Goal: Task Accomplishment & Management: Manage account settings

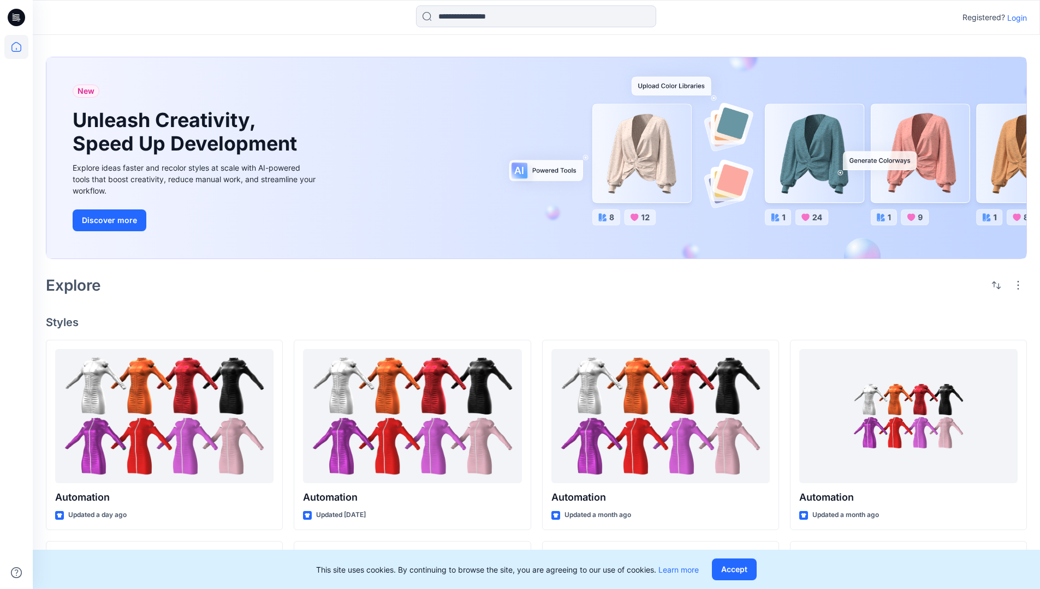
click at [1014, 17] on p "Login" at bounding box center [1017, 17] width 20 height 11
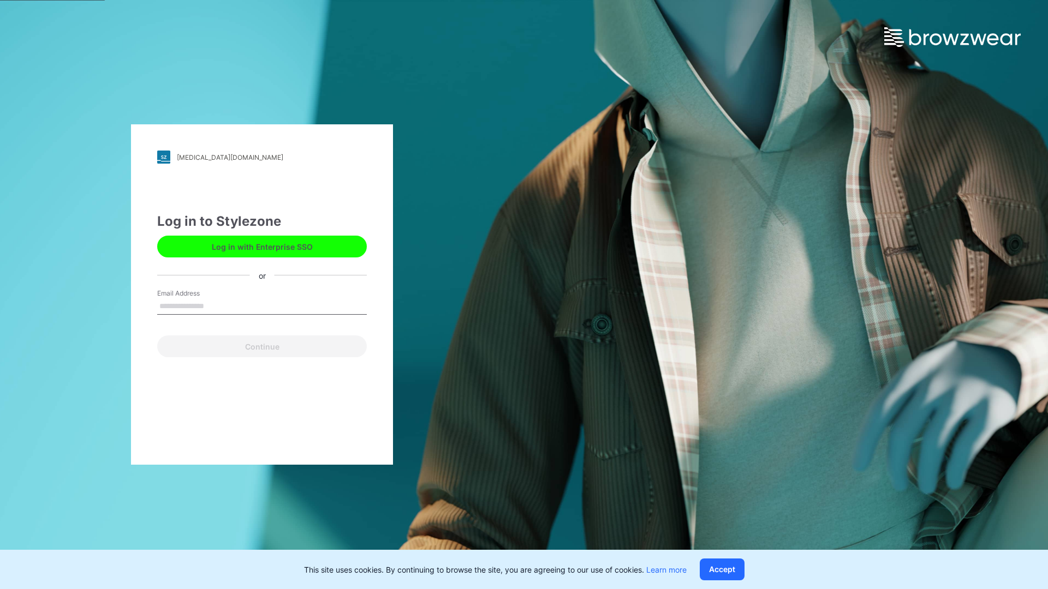
click at [216, 306] on input "Email Address" at bounding box center [262, 306] width 210 height 16
type input "**********"
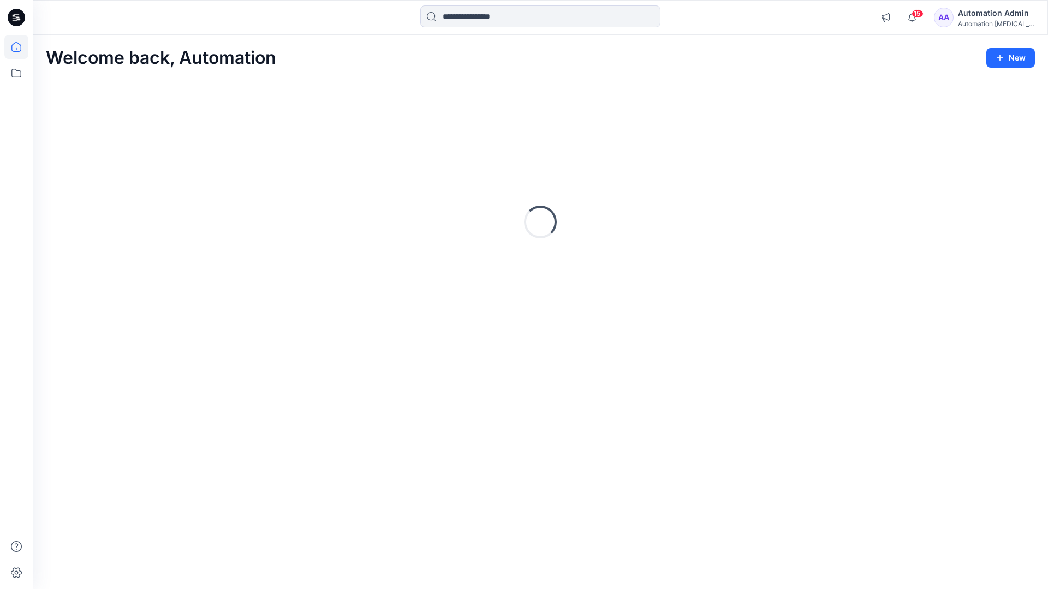
click at [21, 47] on icon at bounding box center [16, 47] width 10 height 10
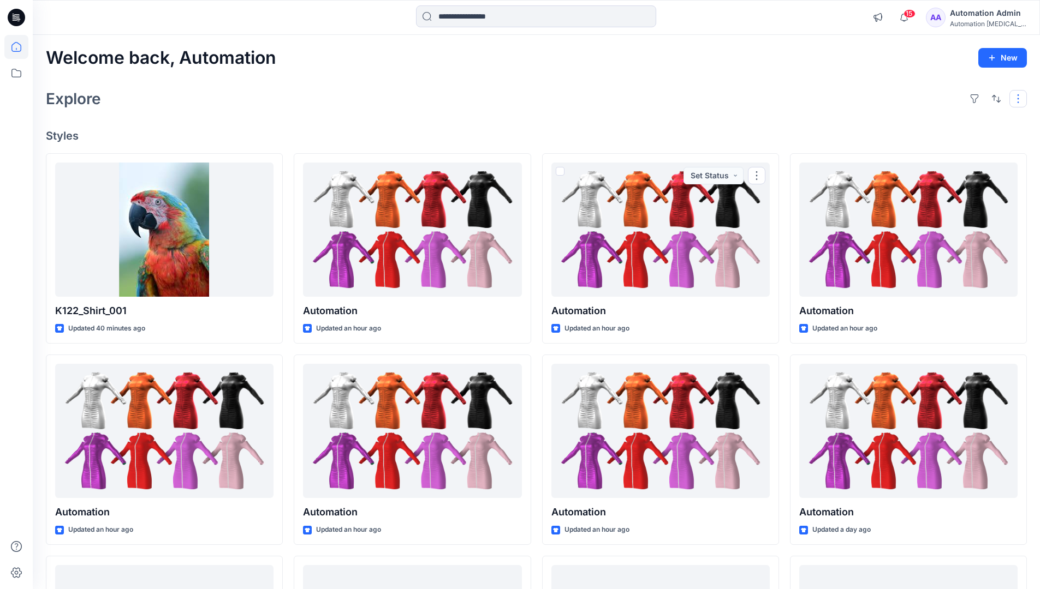
click at [1019, 98] on button "button" at bounding box center [1017, 98] width 17 height 17
click at [993, 97] on button "button" at bounding box center [995, 98] width 17 height 17
click at [947, 121] on p "Last update" at bounding box center [959, 126] width 69 height 11
click at [938, 149] on p "A to Z" at bounding box center [959, 150] width 69 height 11
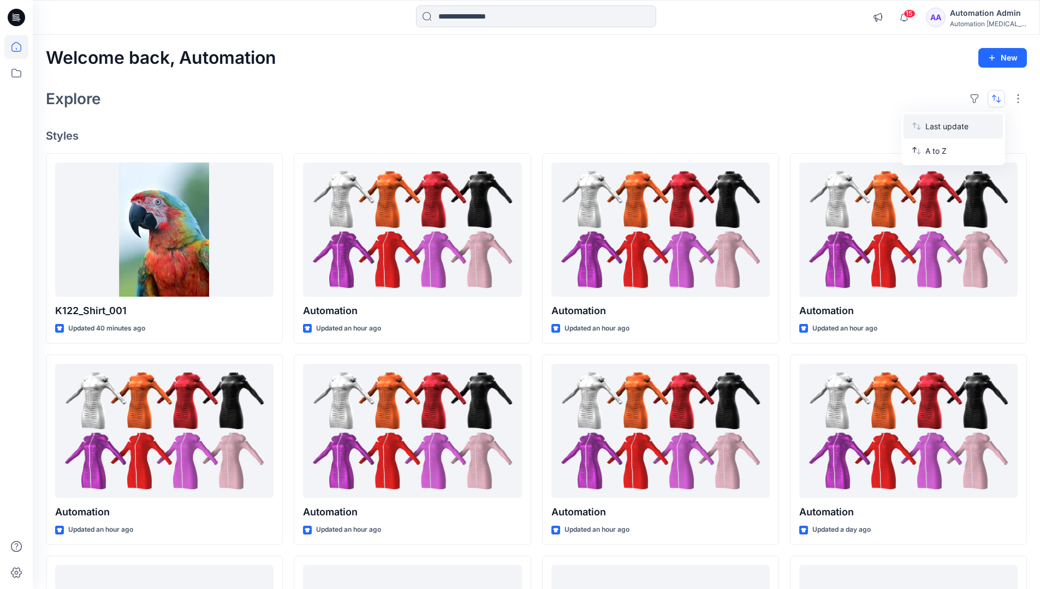
click at [938, 124] on p "Last update" at bounding box center [959, 126] width 69 height 11
click at [937, 154] on p "A to Z" at bounding box center [959, 150] width 69 height 11
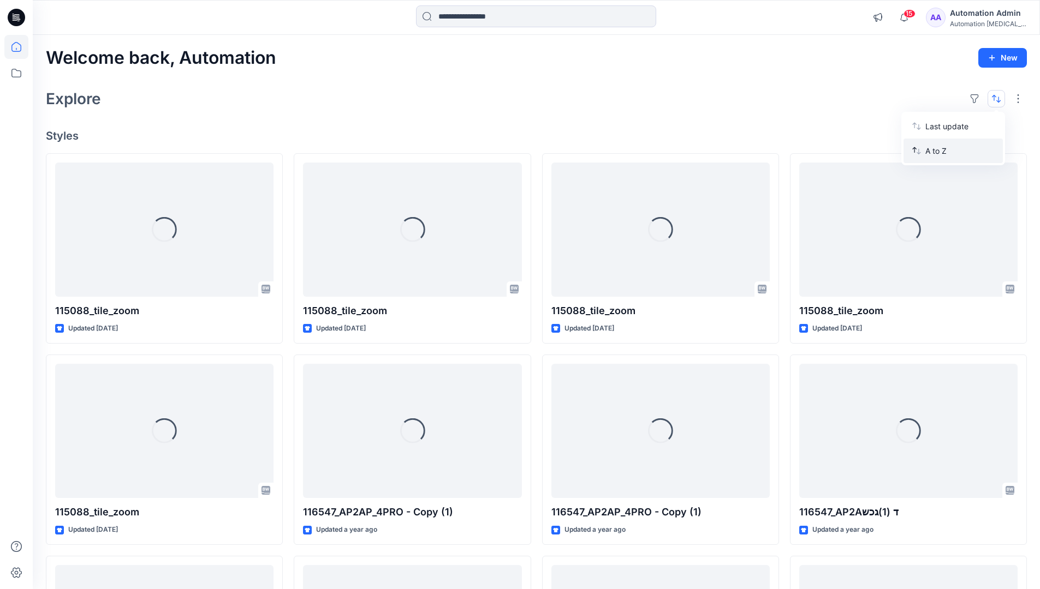
click at [937, 151] on p "A to Z" at bounding box center [959, 150] width 69 height 11
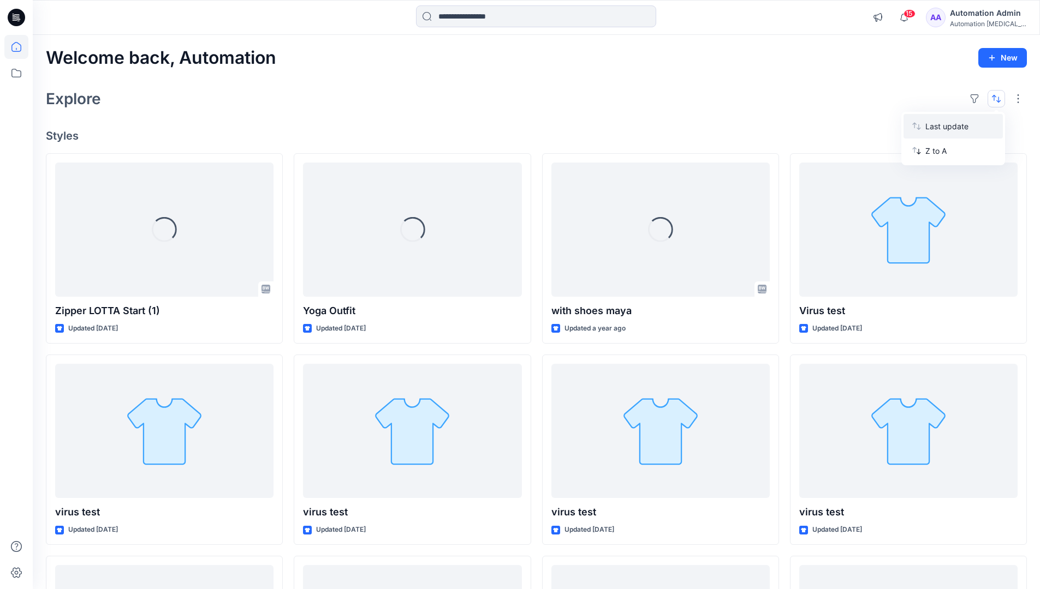
click at [937, 129] on p "Last update" at bounding box center [959, 126] width 69 height 11
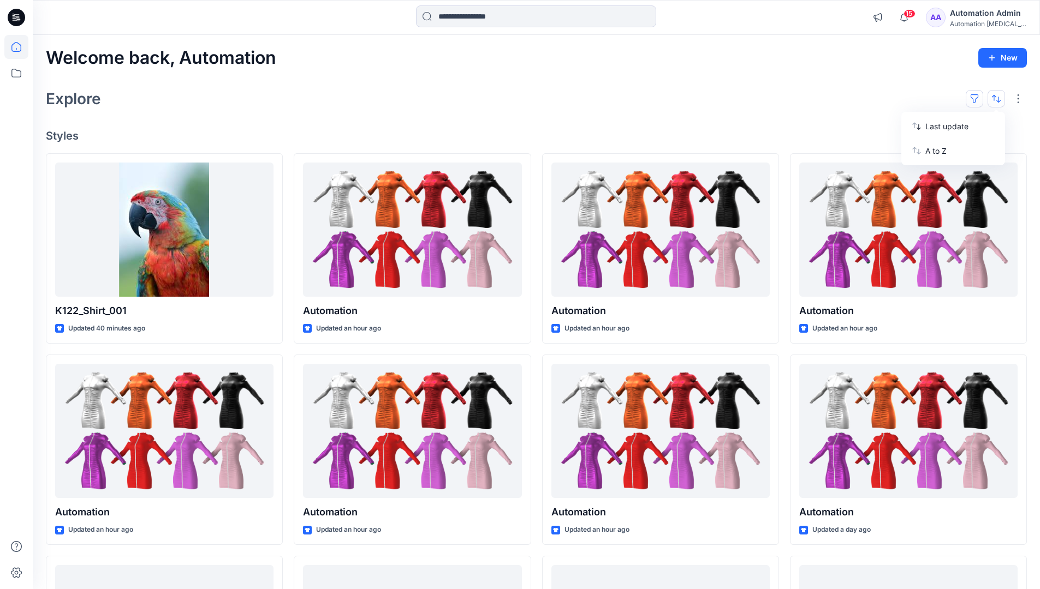
click at [978, 98] on button "button" at bounding box center [973, 98] width 17 height 17
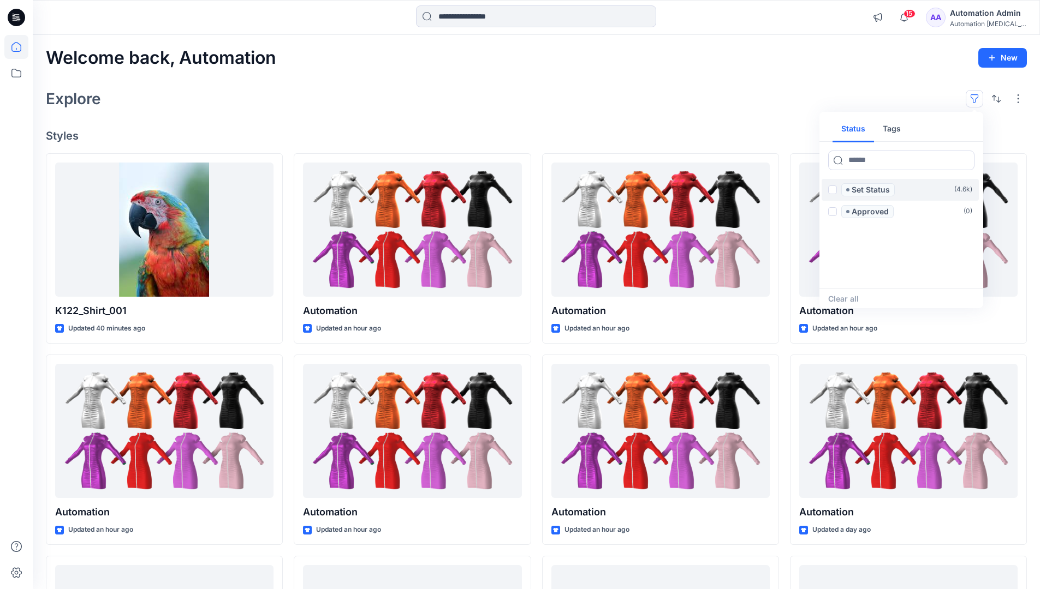
click at [832, 191] on span at bounding box center [832, 190] width 9 height 9
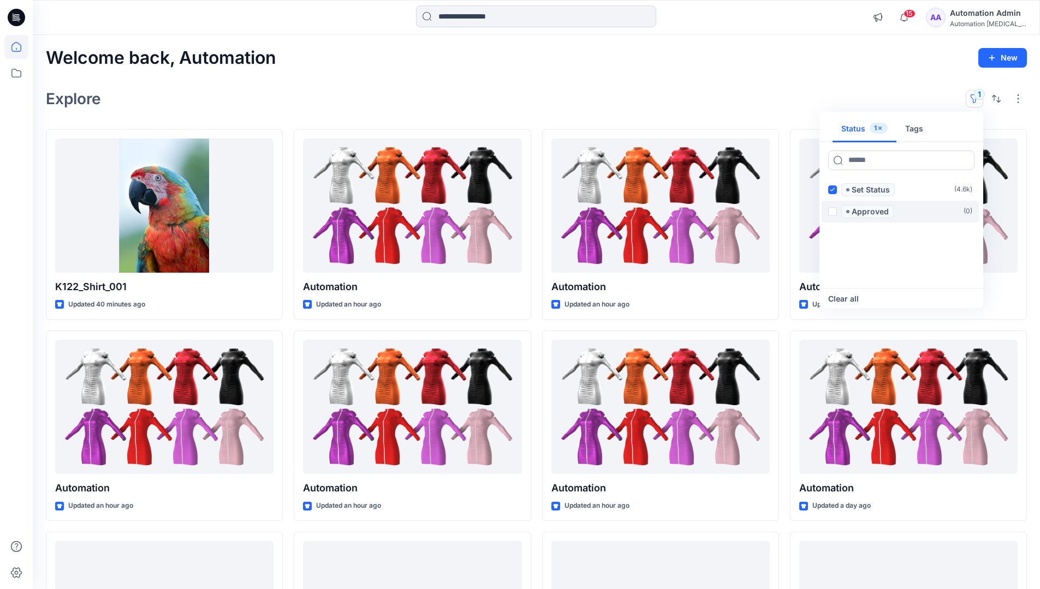
click at [834, 210] on span at bounding box center [832, 211] width 9 height 9
click at [832, 190] on icon at bounding box center [831, 190] width 5 height 4
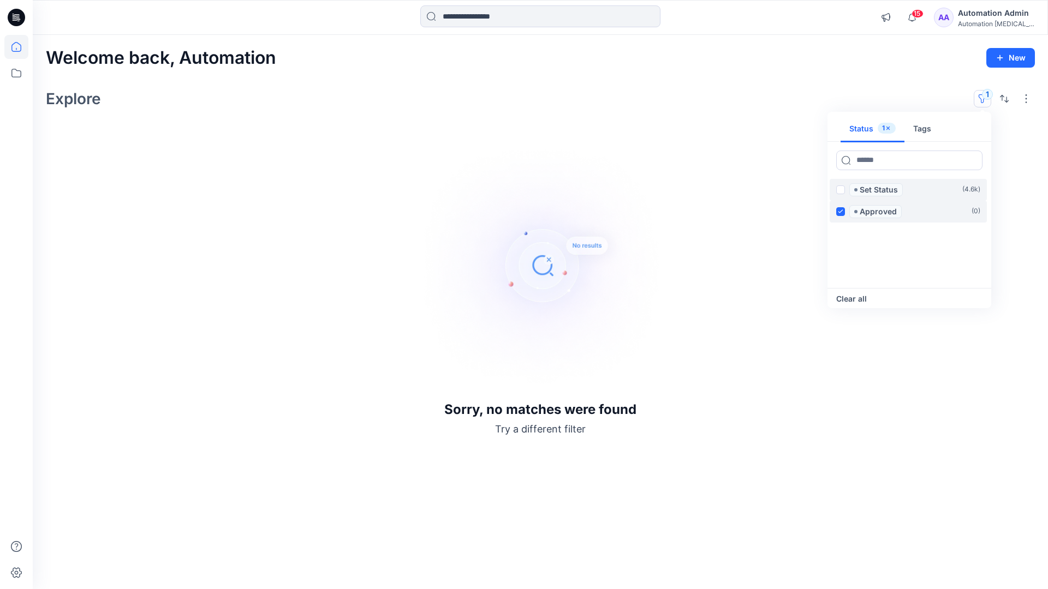
click at [841, 210] on icon at bounding box center [840, 212] width 5 height 4
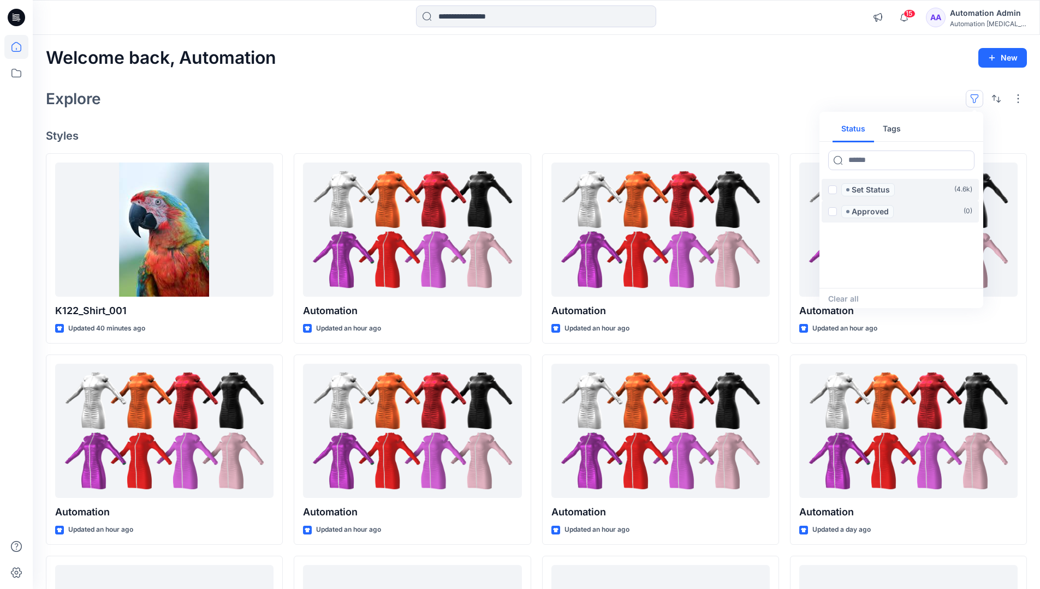
click at [889, 124] on button "Tags" at bounding box center [891, 129] width 35 height 26
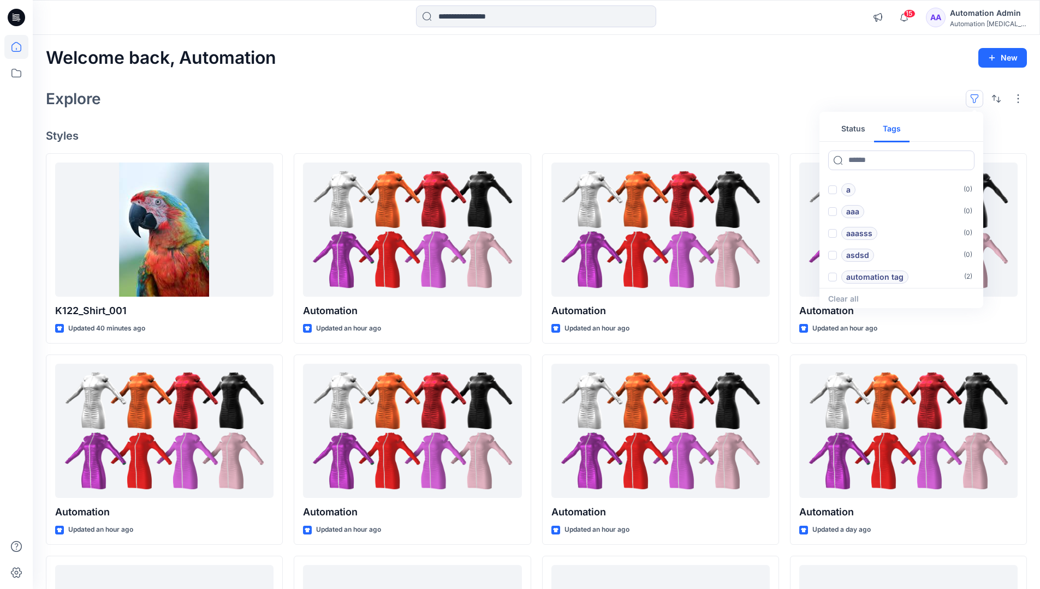
click at [860, 128] on button "Status" at bounding box center [852, 129] width 41 height 26
click at [868, 163] on input at bounding box center [901, 161] width 146 height 20
type input "******"
click at [873, 190] on p "Set Status" at bounding box center [870, 189] width 38 height 13
click at [963, 160] on icon at bounding box center [964, 160] width 4 height 4
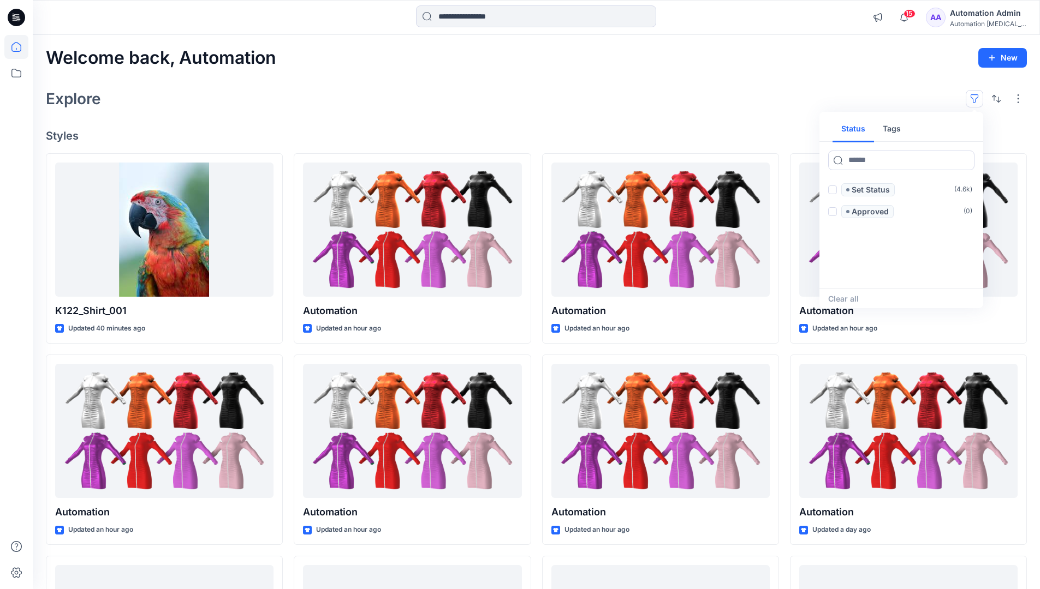
click at [895, 133] on button "Tags" at bounding box center [891, 129] width 35 height 26
click at [861, 160] on input at bounding box center [901, 161] width 146 height 20
type input "**********"
click at [900, 274] on p "automation tag" at bounding box center [874, 277] width 57 height 13
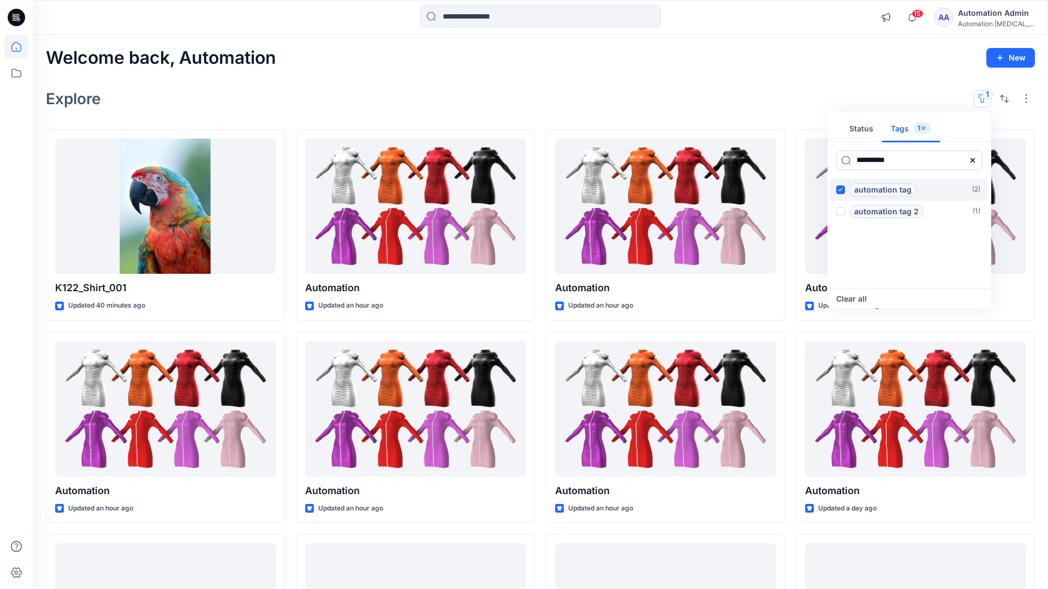
click at [900, 187] on p "automation tag" at bounding box center [882, 189] width 57 height 13
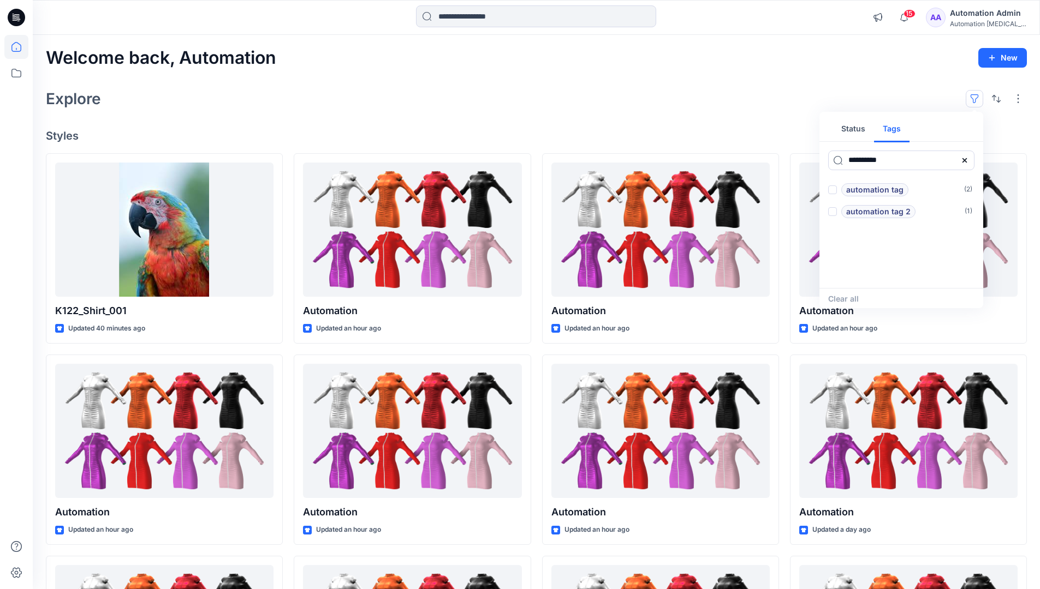
click at [965, 162] on icon at bounding box center [964, 160] width 4 height 4
click at [860, 133] on button "Status" at bounding box center [852, 129] width 41 height 26
click at [870, 190] on p "Set Status" at bounding box center [870, 189] width 38 height 13
click at [834, 190] on span at bounding box center [832, 190] width 9 height 9
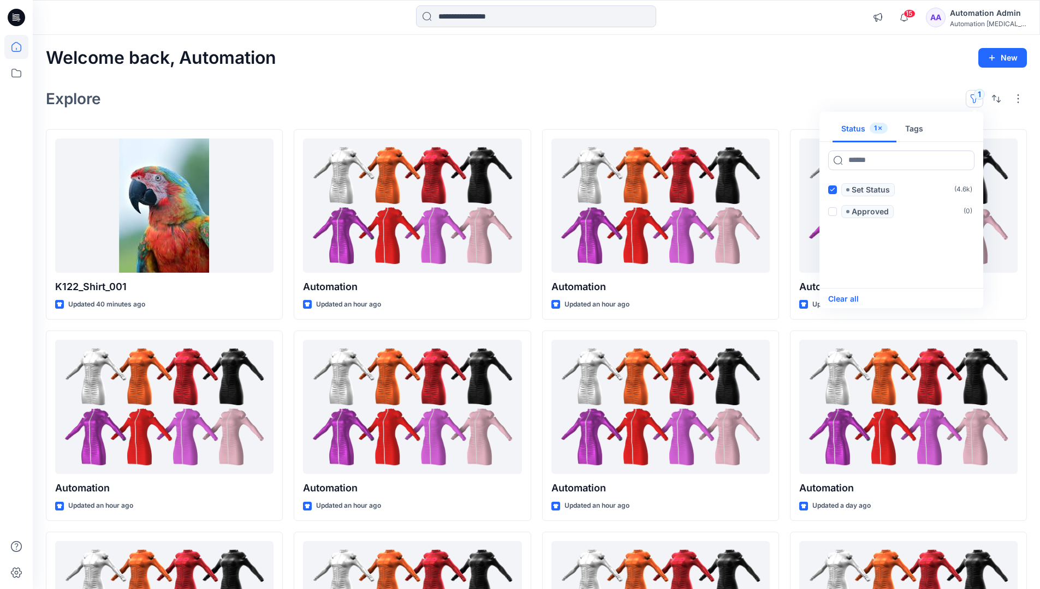
click at [851, 298] on button "Clear all" at bounding box center [843, 298] width 31 height 13
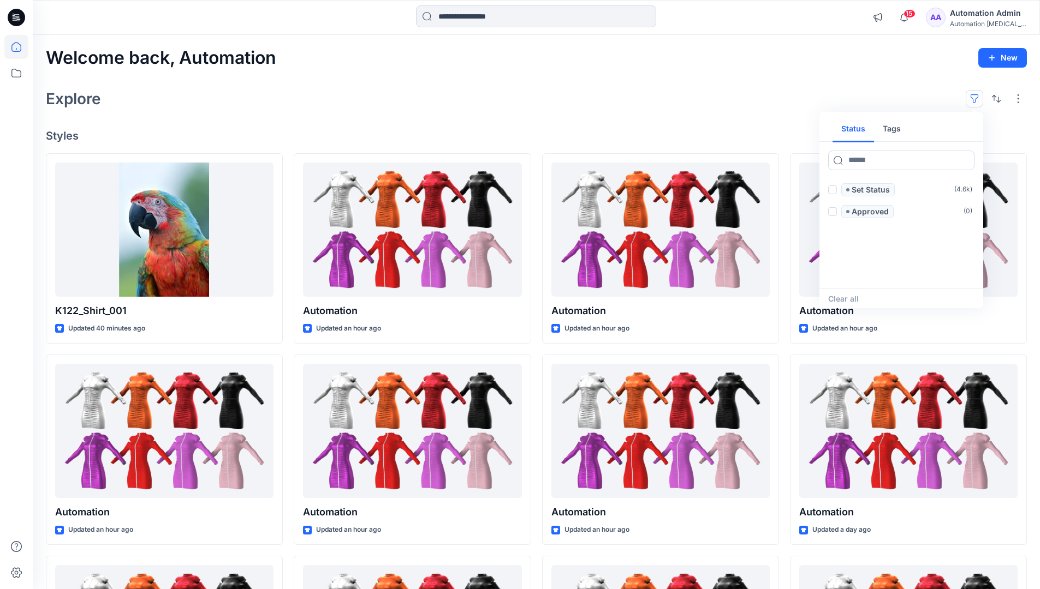
click at [977, 95] on button "button" at bounding box center [973, 98] width 17 height 17
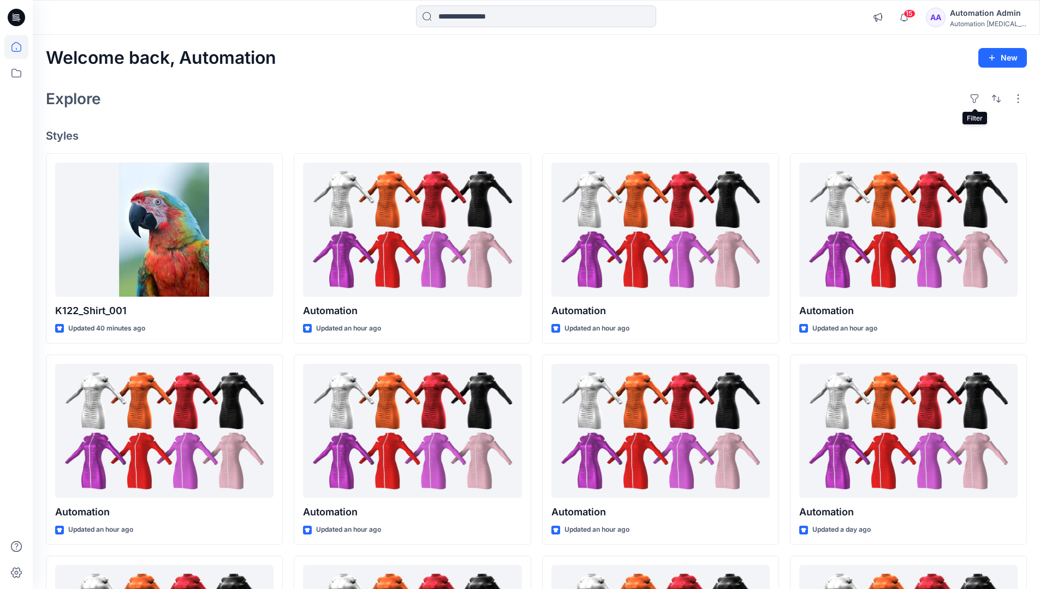
click at [983, 13] on div "Automation Admin" at bounding box center [988, 13] width 76 height 13
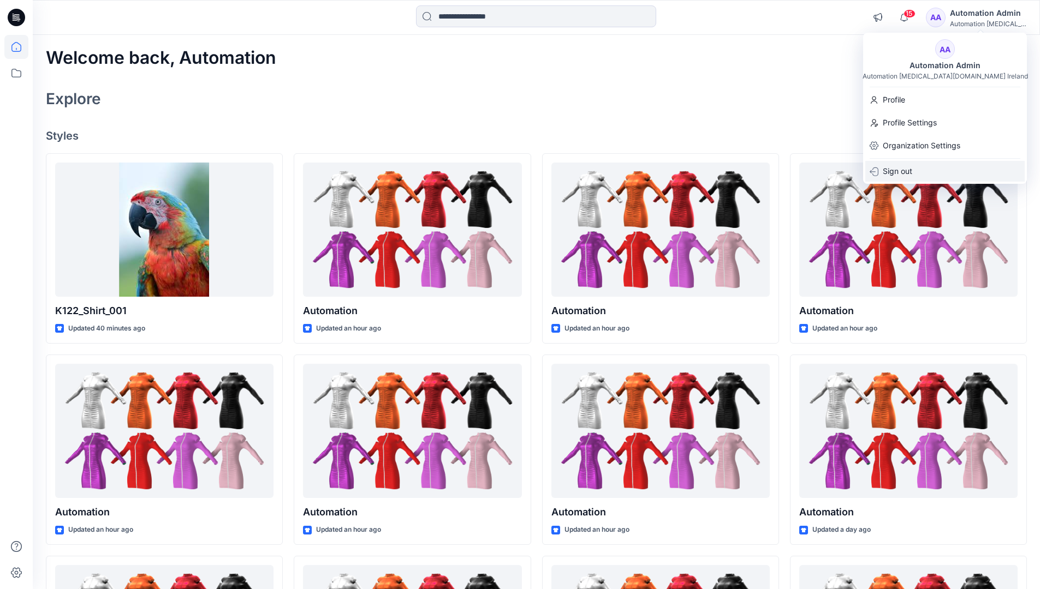
click at [911, 172] on p "Sign out" at bounding box center [896, 171] width 29 height 21
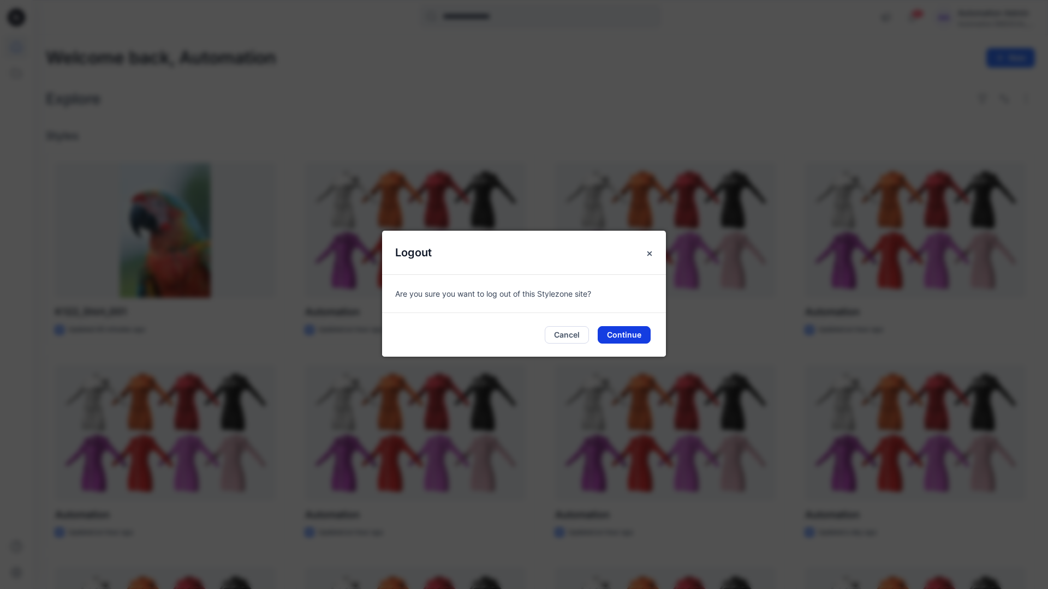
click at [637, 331] on button "Continue" at bounding box center [624, 334] width 53 height 17
